Goal: Check status: Check status

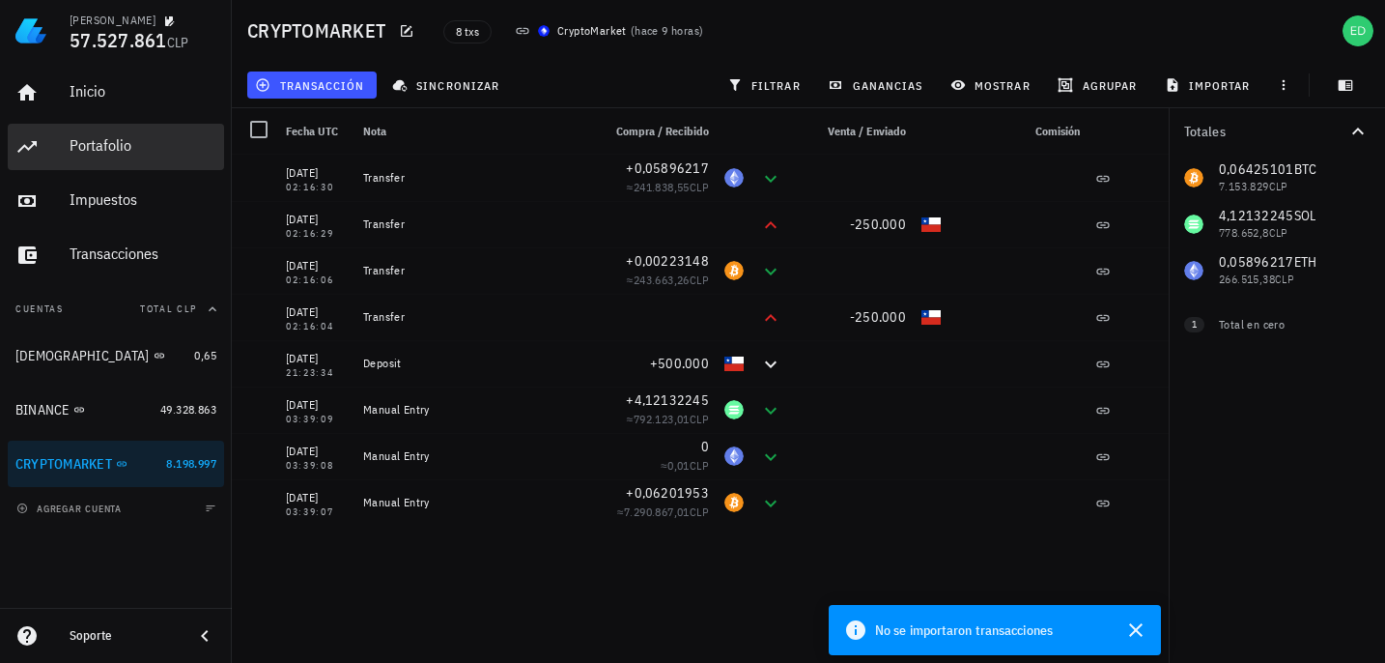
click at [116, 142] on div "Portafolio" at bounding box center [143, 145] width 147 height 18
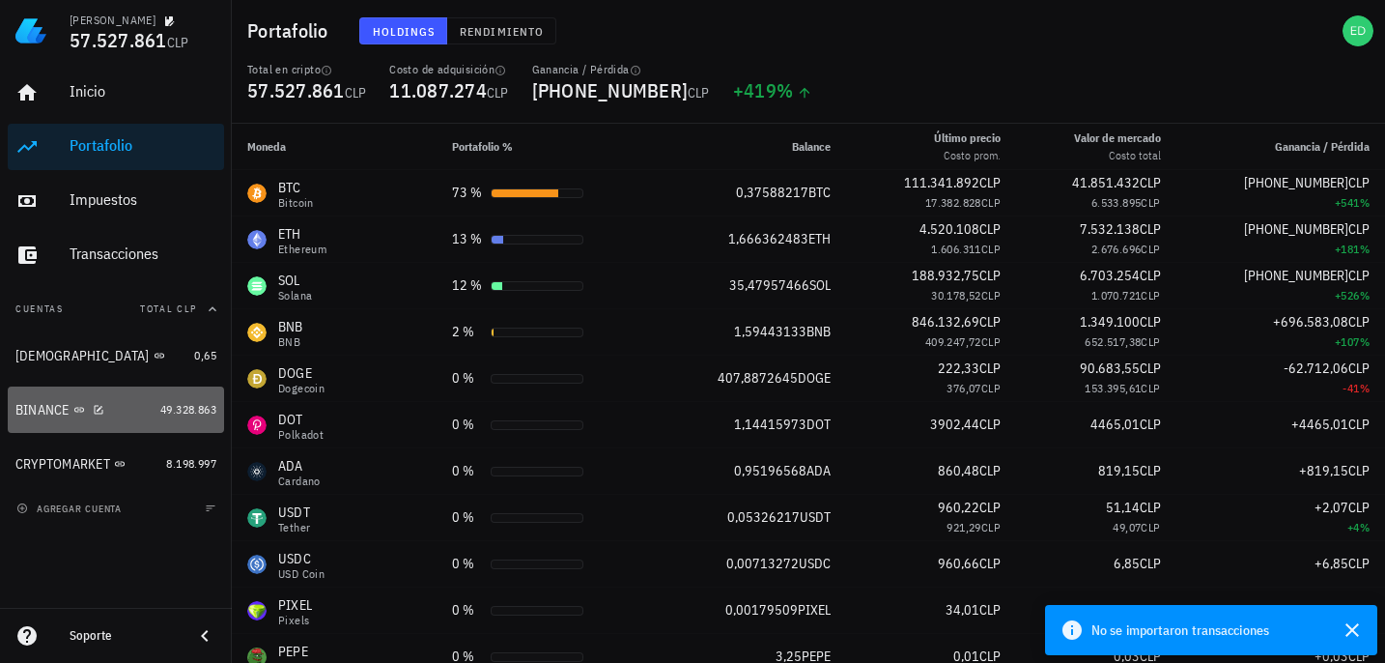
click at [107, 412] on div "BINANCE" at bounding box center [83, 410] width 137 height 18
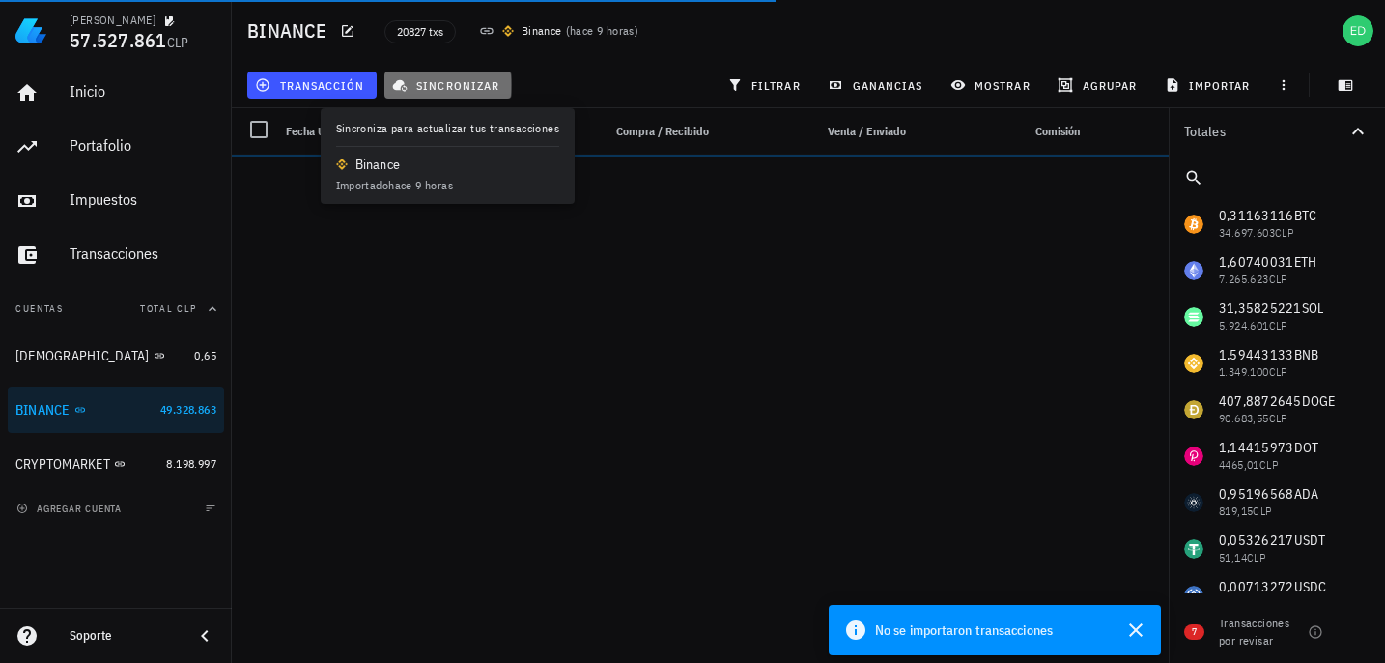
click at [428, 89] on span "sincronizar" at bounding box center [447, 84] width 103 height 15
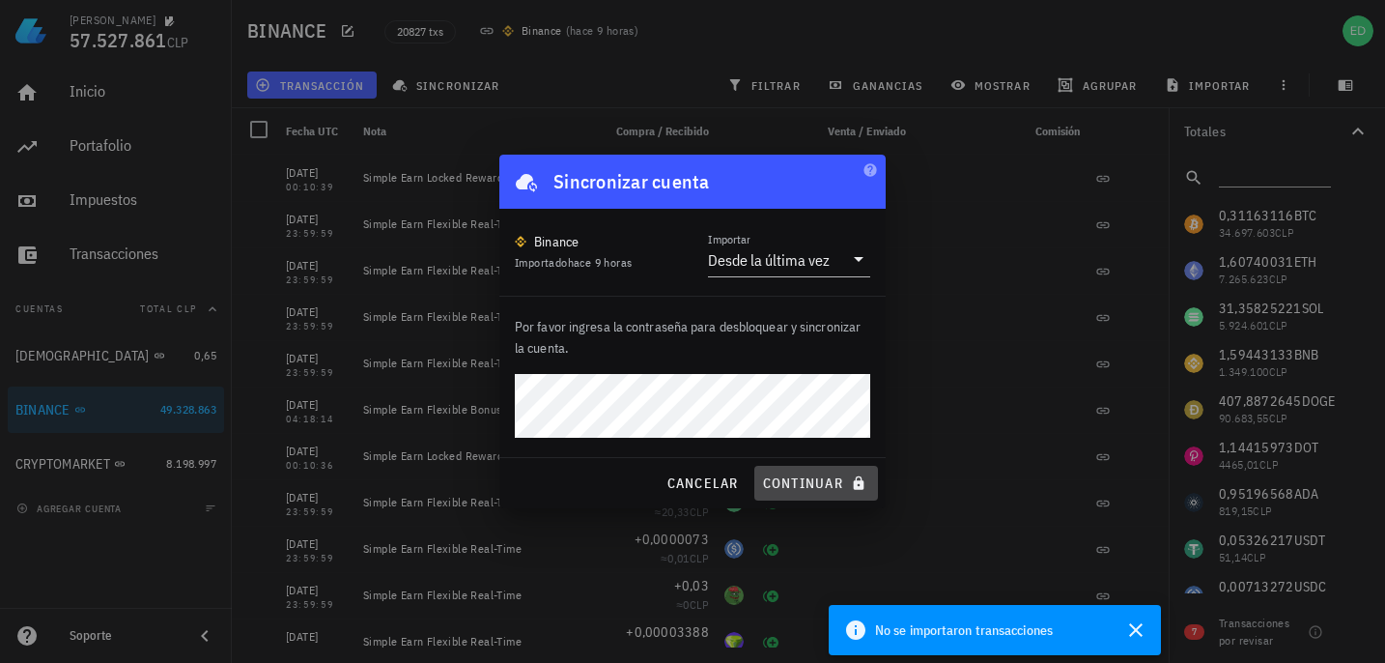
click at [779, 484] on span "continuar" at bounding box center [816, 482] width 108 height 17
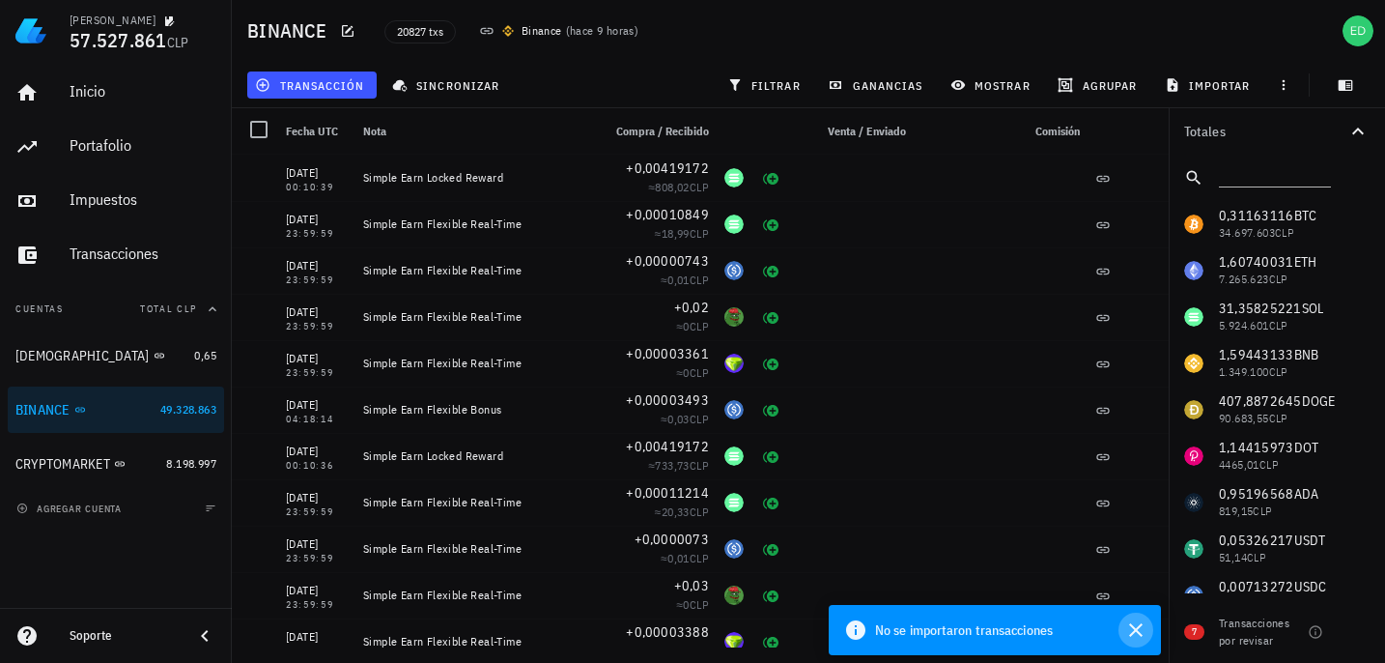
click at [1131, 629] on icon "button" at bounding box center [1136, 629] width 23 height 23
